Goal: Find specific page/section: Find specific page/section

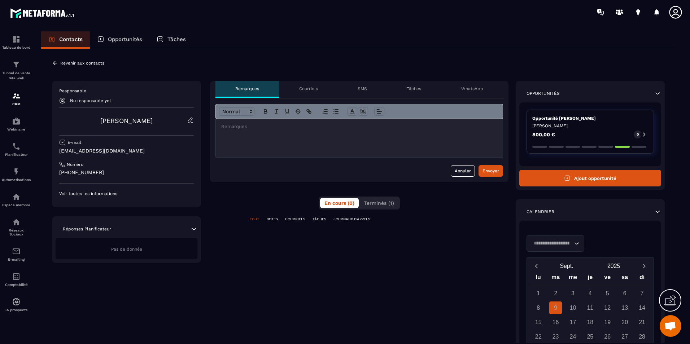
scroll to position [1382, 0]
click at [121, 170] on p "[PHONE_NUMBER]" at bounding box center [126, 172] width 135 height 7
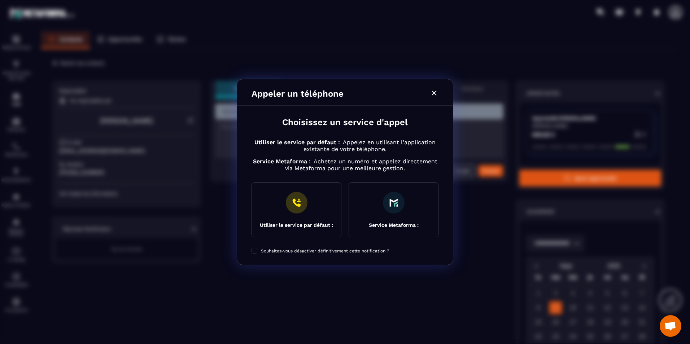
click at [432, 89] on icon "Modal window" at bounding box center [434, 93] width 9 height 9
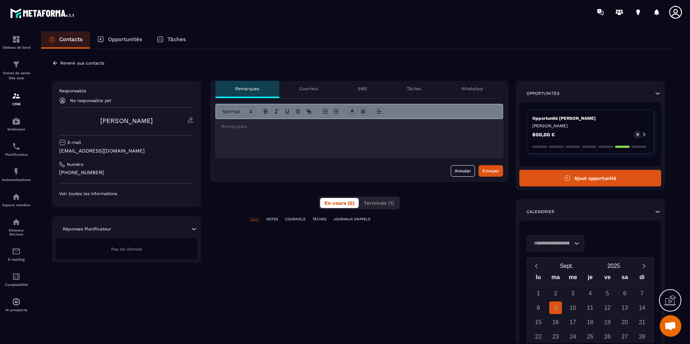
click at [90, 190] on div "Responsable No responsable yet [PERSON_NAME] E-mail [EMAIL_ADDRESS][DOMAIN_NAME…" at bounding box center [126, 142] width 135 height 109
click at [100, 194] on p "Voir toutes les informations" at bounding box center [126, 194] width 135 height 6
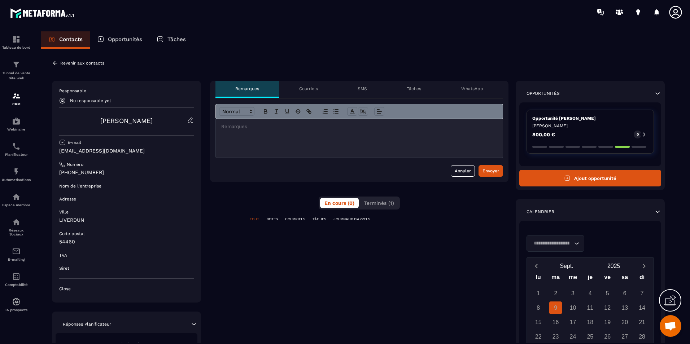
click at [68, 64] on p "Revenir aux contacts" at bounding box center [82, 63] width 44 height 5
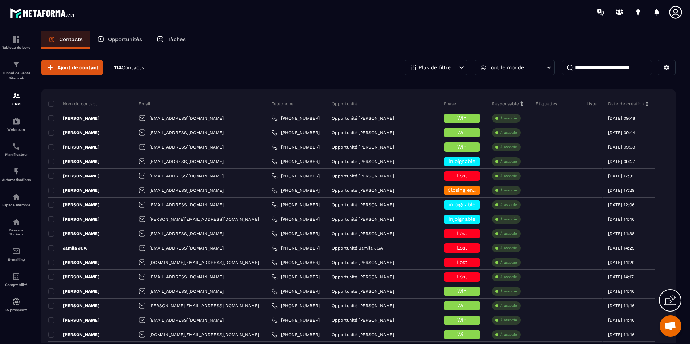
click at [26, 50] on link "Tableau de bord" at bounding box center [16, 42] width 29 height 25
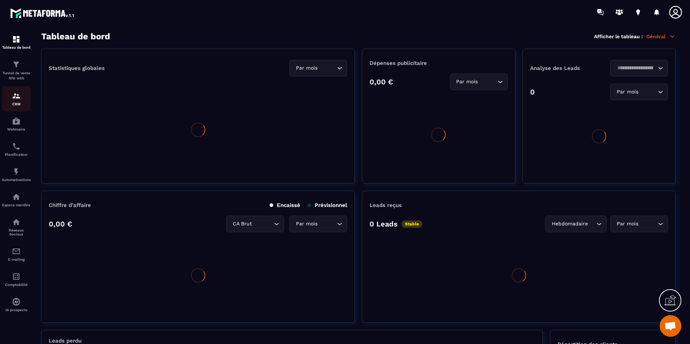
click at [15, 95] on img at bounding box center [16, 96] width 9 height 9
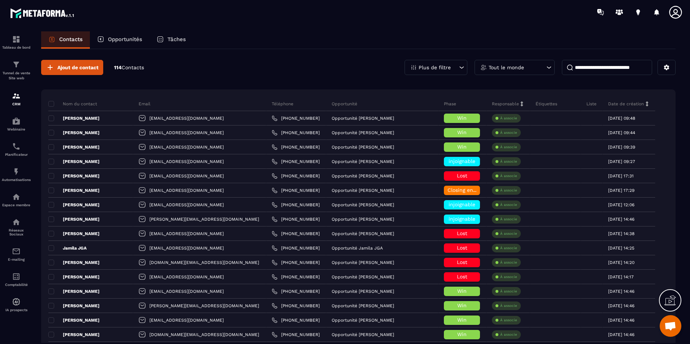
click at [18, 102] on p "CRM" at bounding box center [16, 104] width 29 height 4
